Goal: Find specific page/section: Find specific page/section

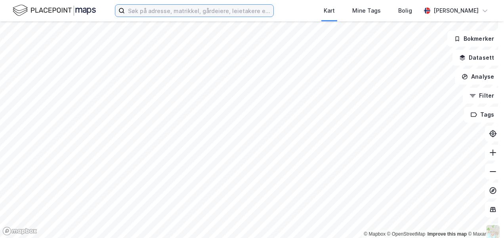
click at [149, 11] on input at bounding box center [199, 11] width 148 height 12
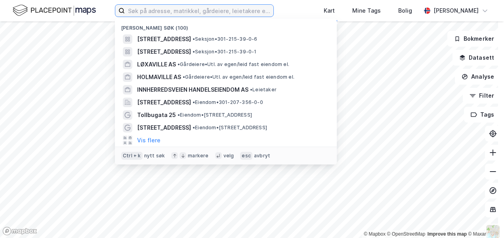
type input "s"
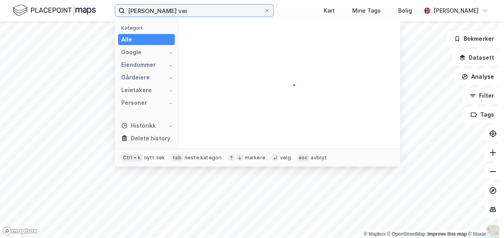
type input "[PERSON_NAME] vei 2"
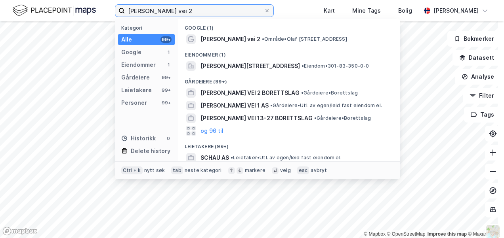
drag, startPoint x: 231, startPoint y: 11, endPoint x: 103, endPoint y: 12, distance: 128.3
click at [103, 12] on div "[PERSON_NAME] vei 2 Kategori Alle 99+ Google 1 Eiendommer 1 Gårdeiere 99+ Leiet…" at bounding box center [252, 10] width 504 height 21
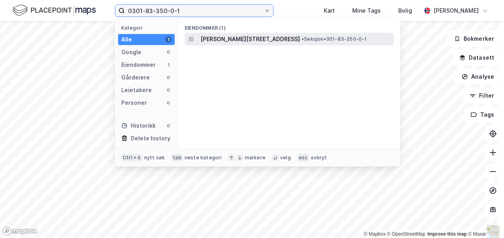
type input "0301-83-350-0-1"
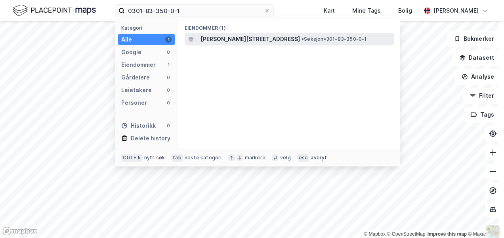
click at [220, 39] on span "[PERSON_NAME][STREET_ADDRESS]" at bounding box center [249, 39] width 99 height 10
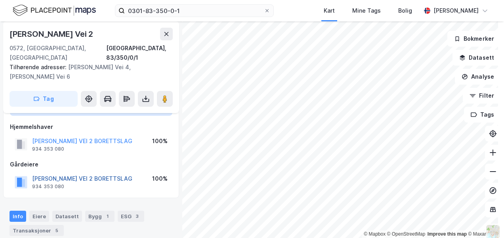
scroll to position [119, 0]
